Goal: Information Seeking & Learning: Learn about a topic

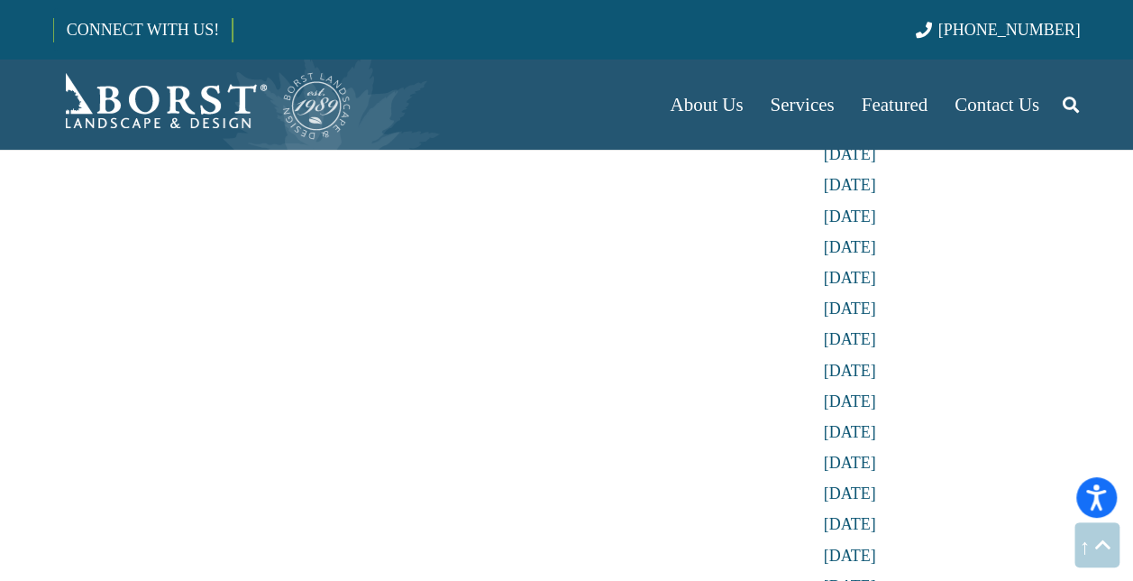
scroll to position [4436, 0]
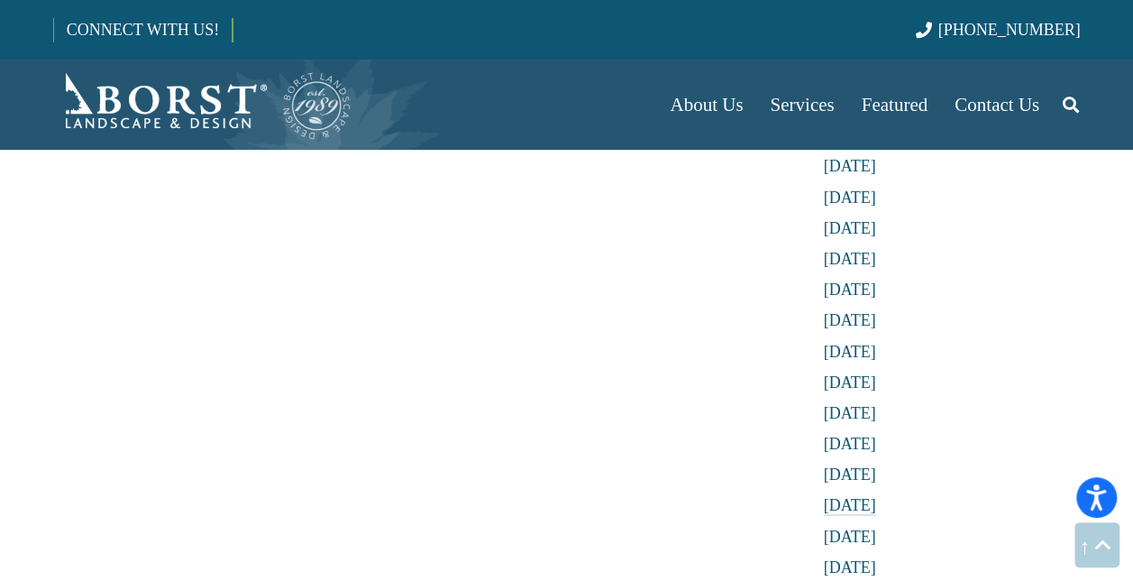
click at [844, 512] on link "[DATE]" at bounding box center [850, 505] width 52 height 18
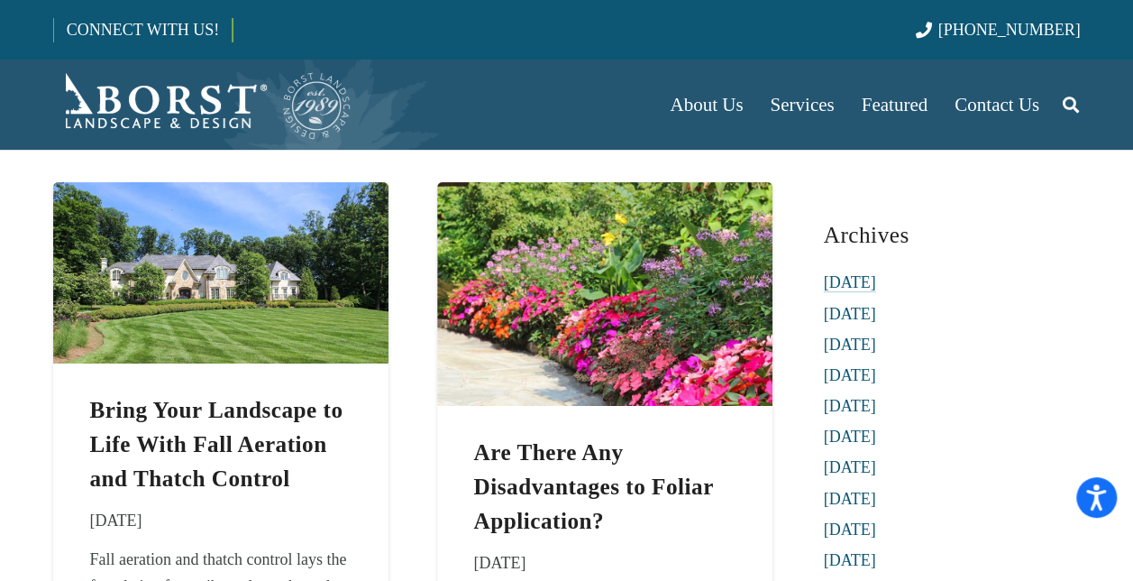
click at [876, 279] on link "[DATE]" at bounding box center [850, 282] width 52 height 18
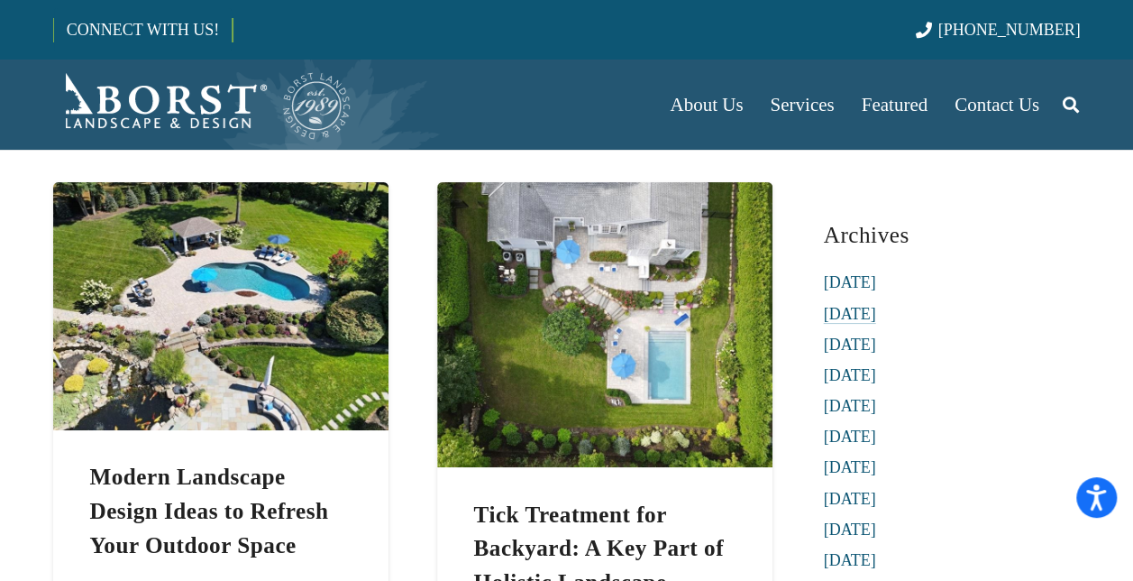
click at [871, 315] on link "[DATE]" at bounding box center [850, 314] width 52 height 18
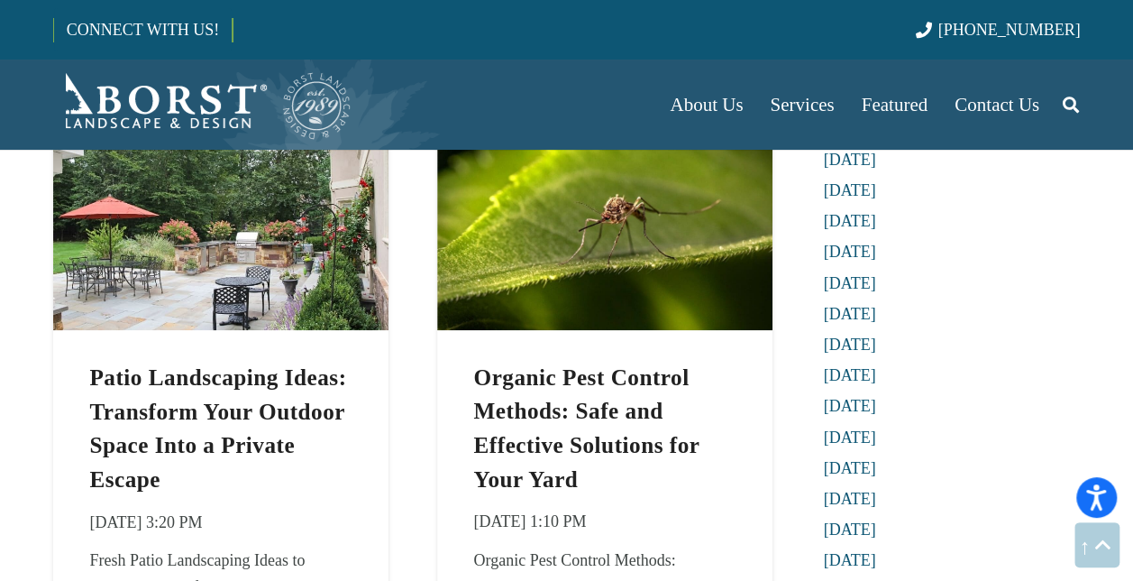
scroll to position [699, 0]
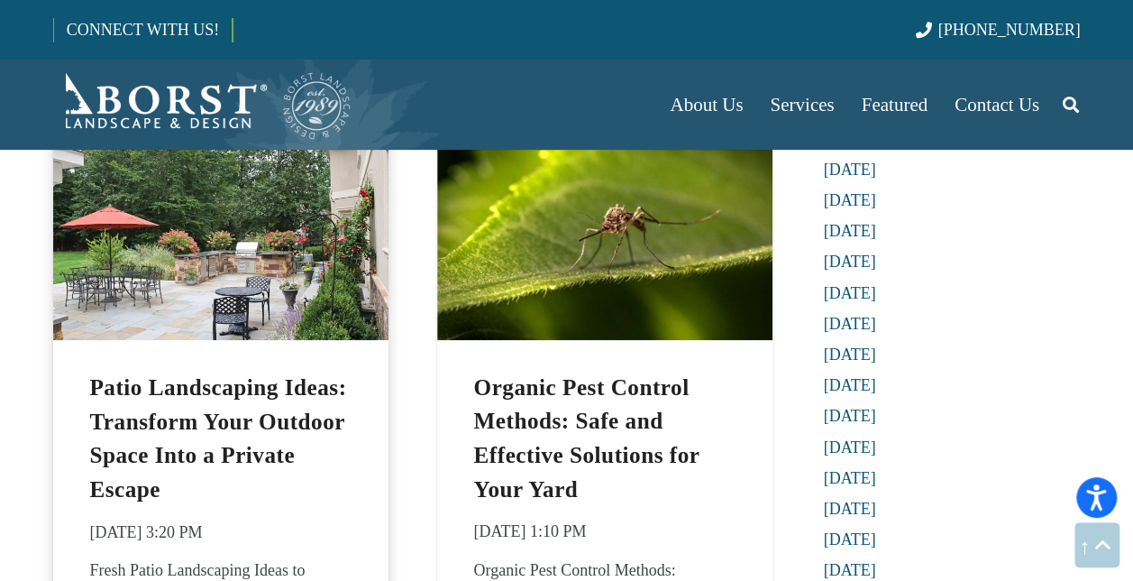
click at [296, 272] on img "Patio Landscaping Ideas: Transform Your Outdoor Space Into a Private Escape" at bounding box center [220, 228] width 335 height 224
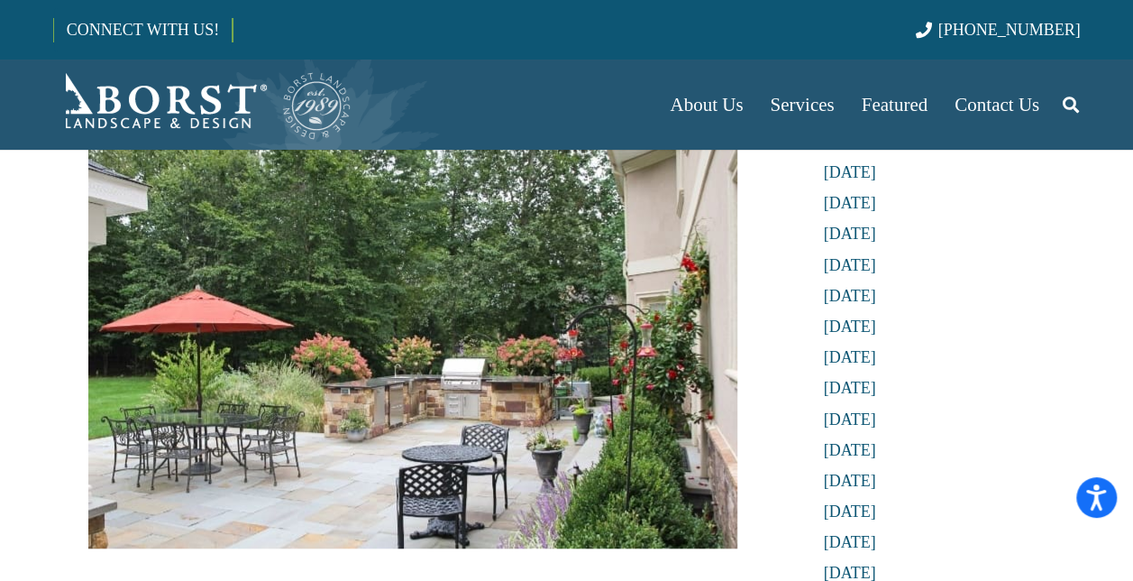
scroll to position [407, 0]
